Goal: Information Seeking & Learning: Check status

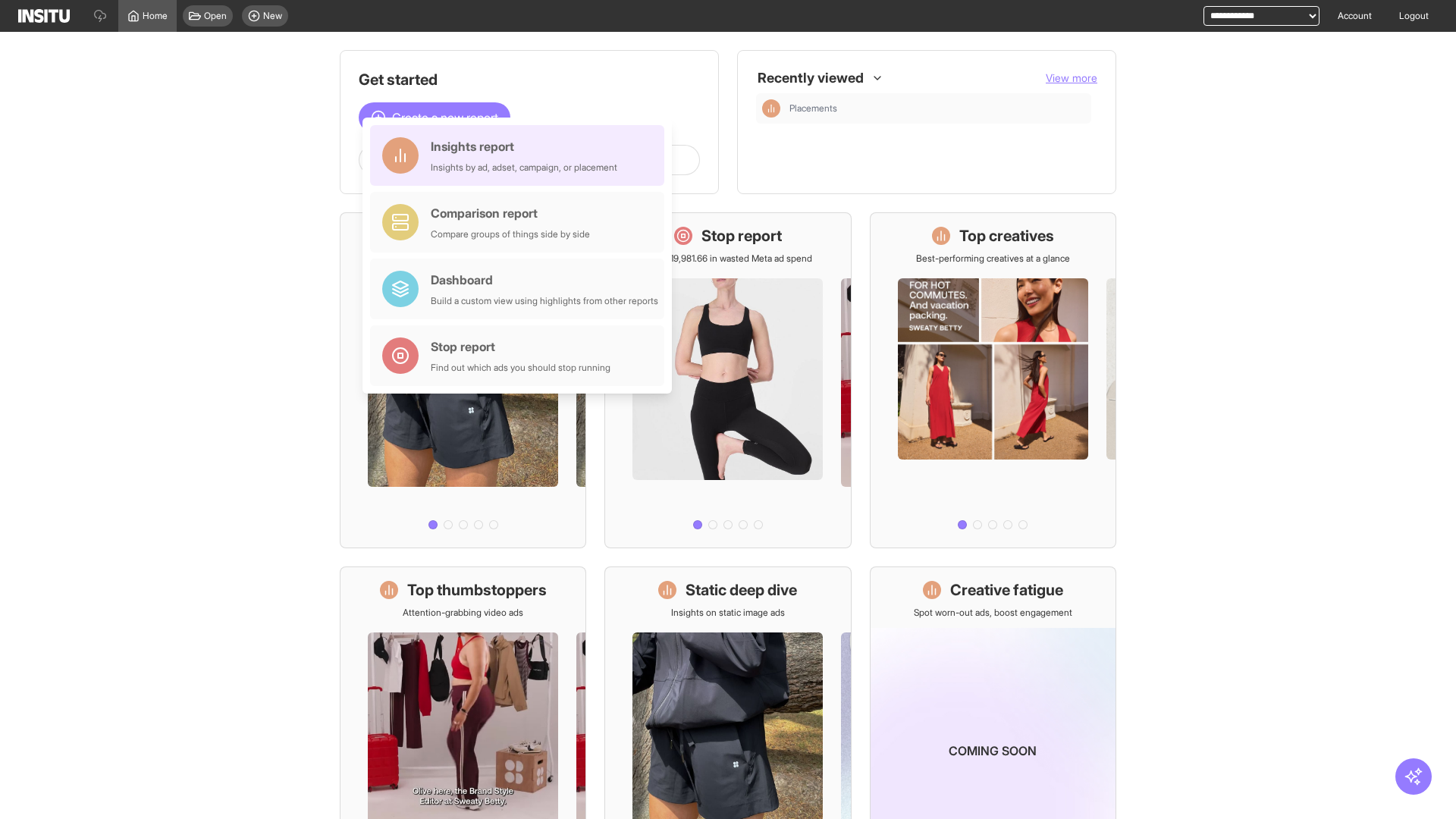
click at [521, 156] on div "Insights report Insights by ad, adset, campaign, or placement" at bounding box center [524, 156] width 186 height 37
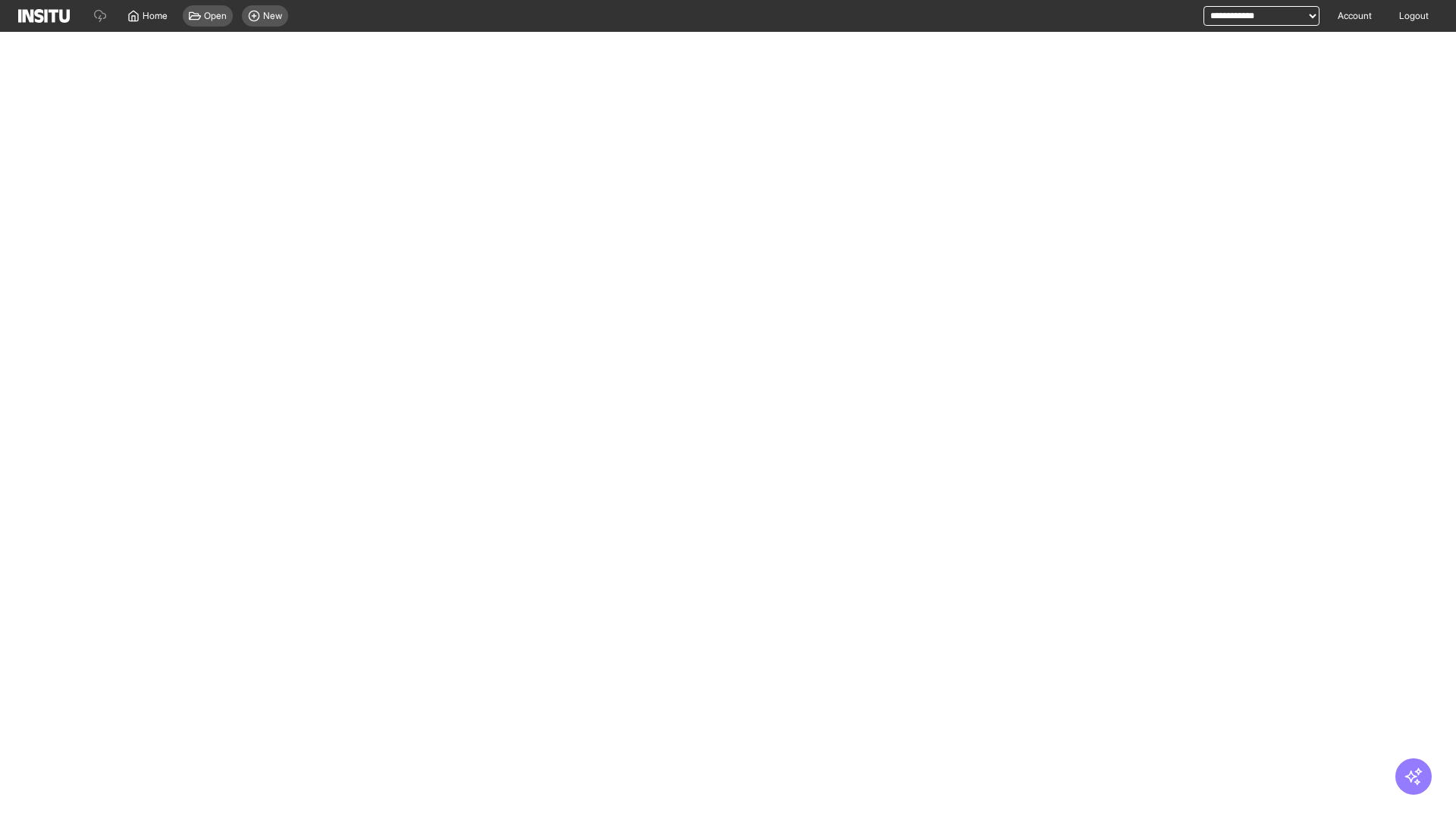
select select "**"
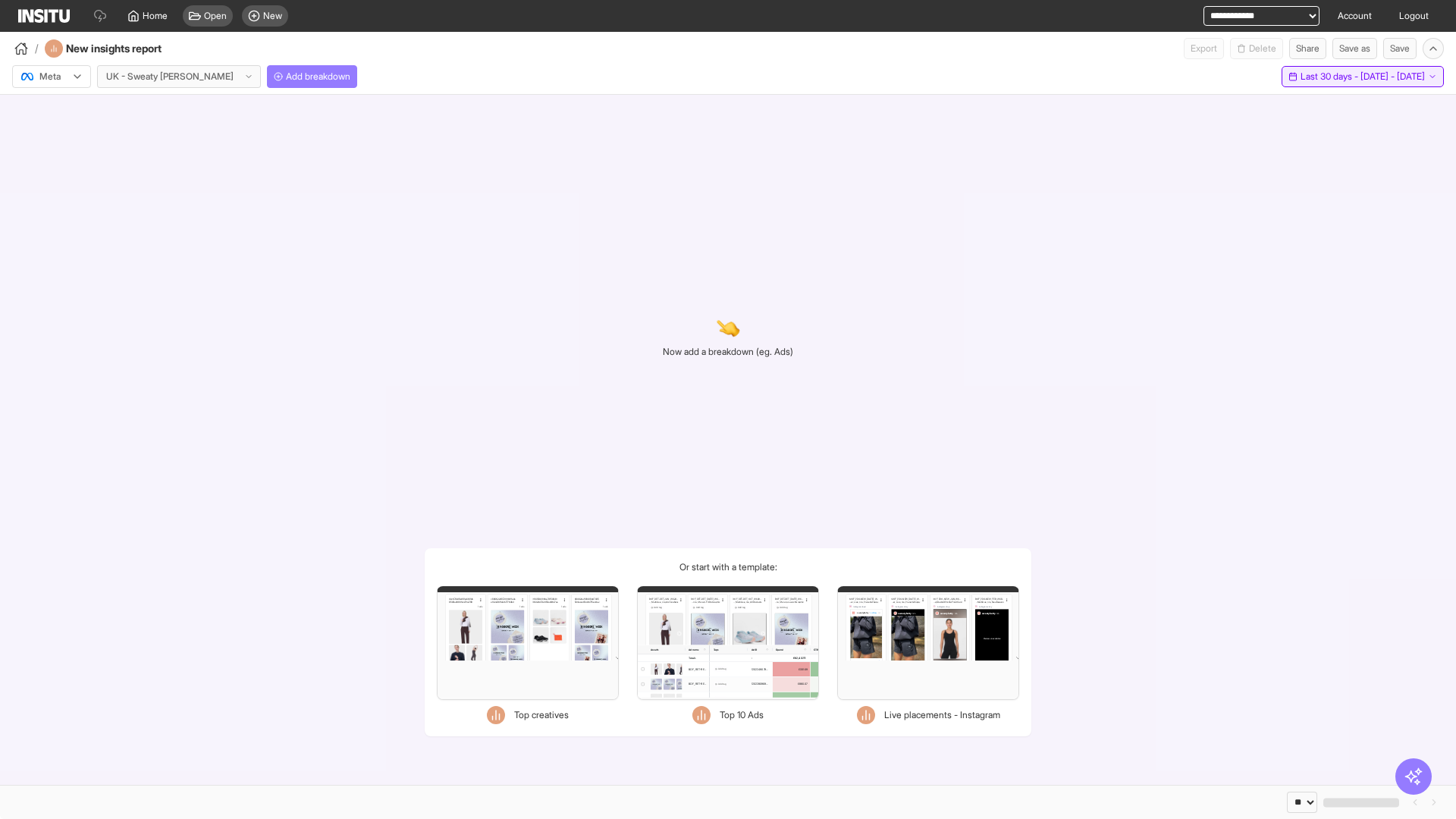
click at [1328, 77] on span "Last 30 days - [DATE] - [DATE]" at bounding box center [1362, 76] width 124 height 12
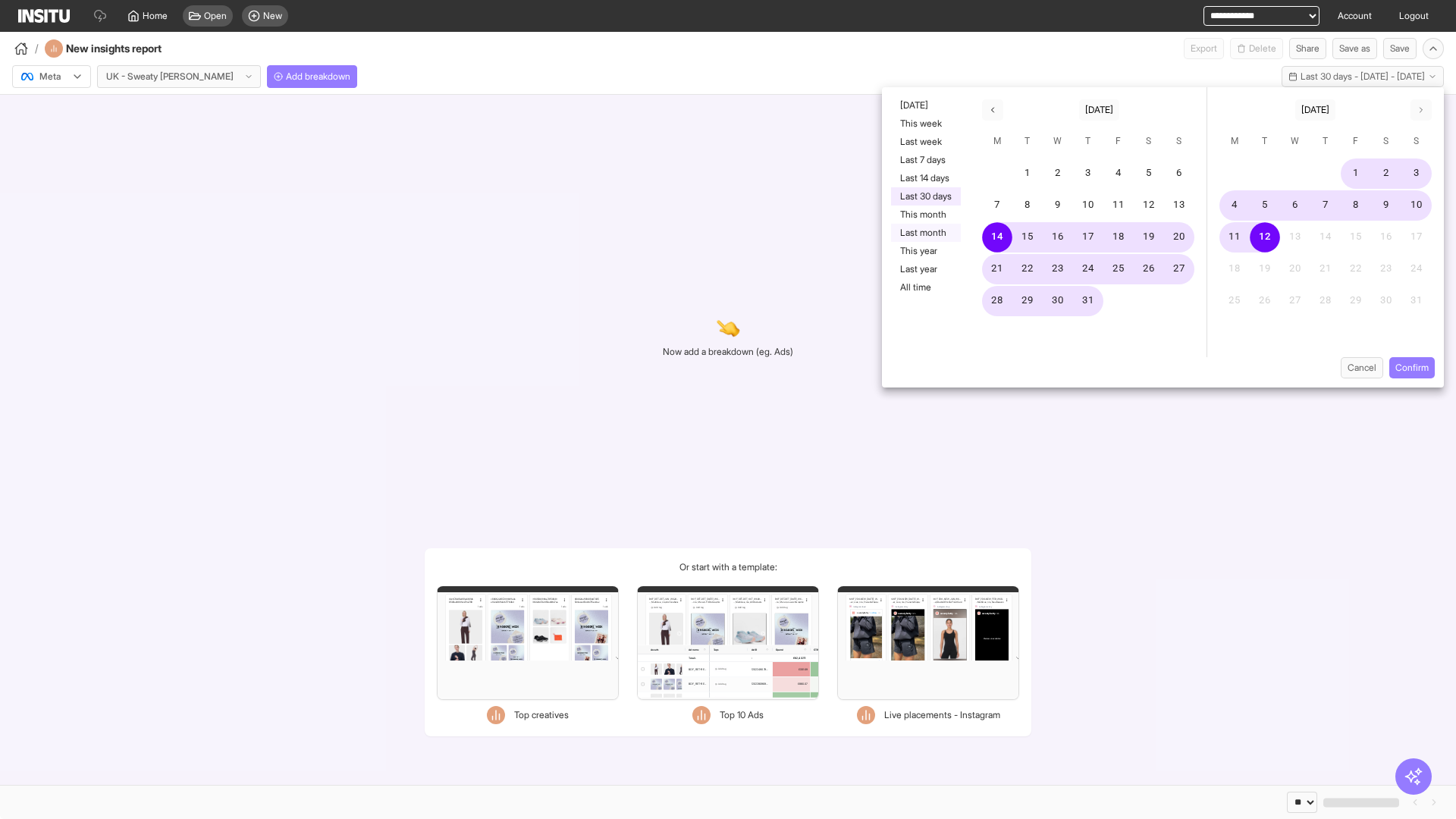
click at [925, 233] on button "Last month" at bounding box center [925, 233] width 70 height 18
